Goal: Check status: Check status

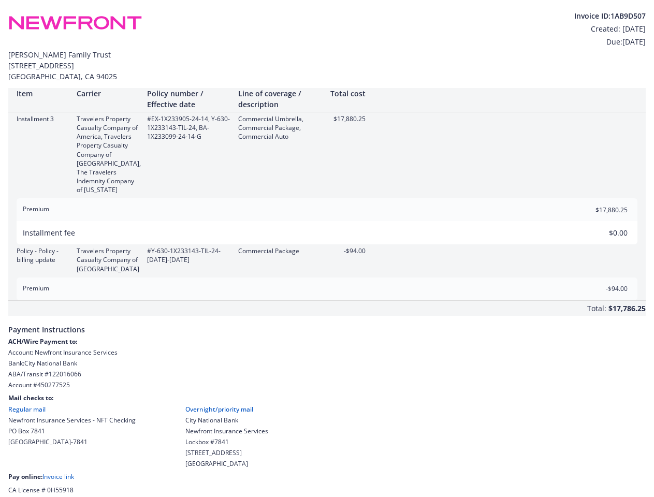
click at [327, 249] on div "Policy - Policy - billing update Travelers Property Casualty Company of America…" at bounding box center [327, 260] width 638 height 26
